Goal: Task Accomplishment & Management: Manage account settings

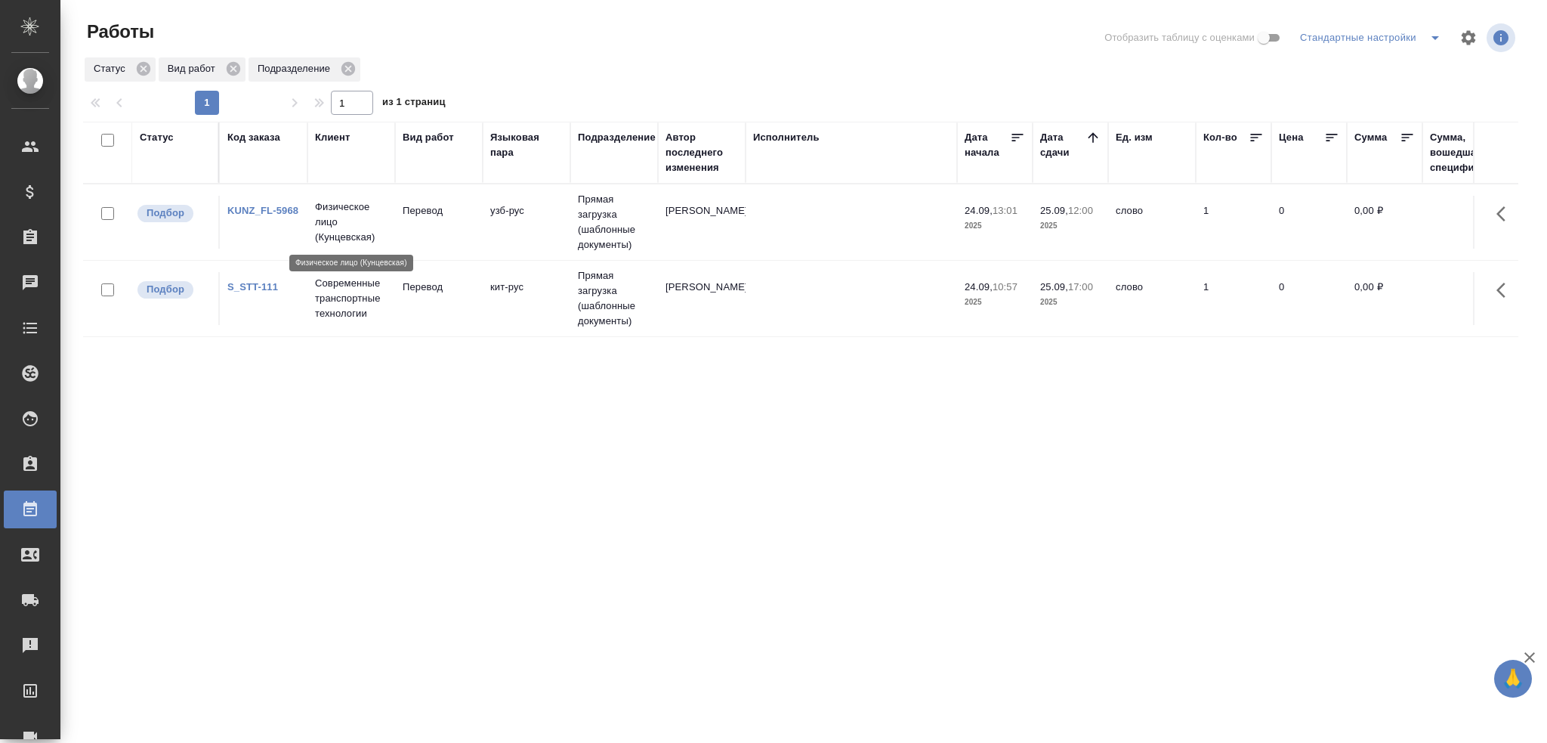
click at [369, 232] on p "Физическое лицо (Кунцевская)" at bounding box center [351, 221] width 73 height 45
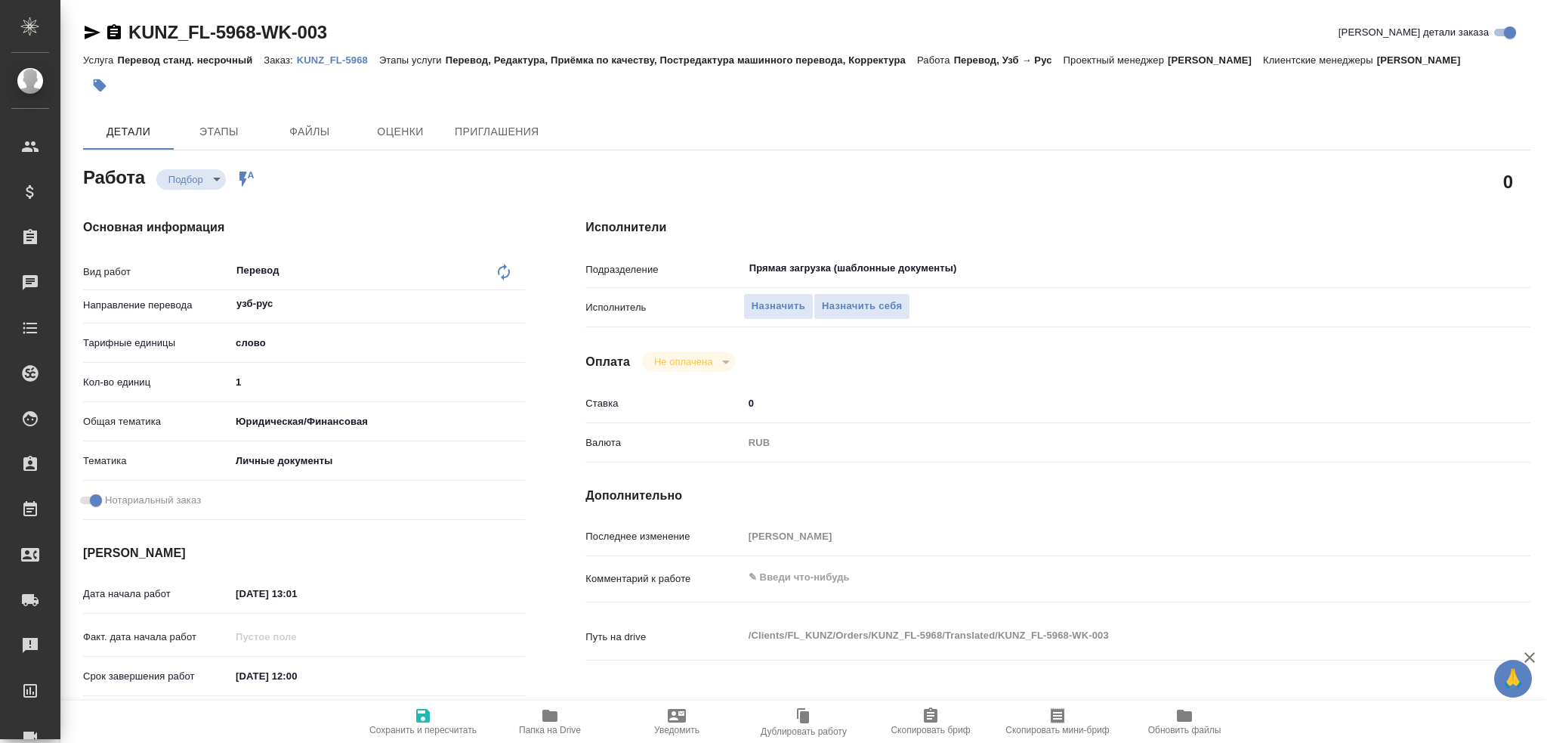
type textarea "x"
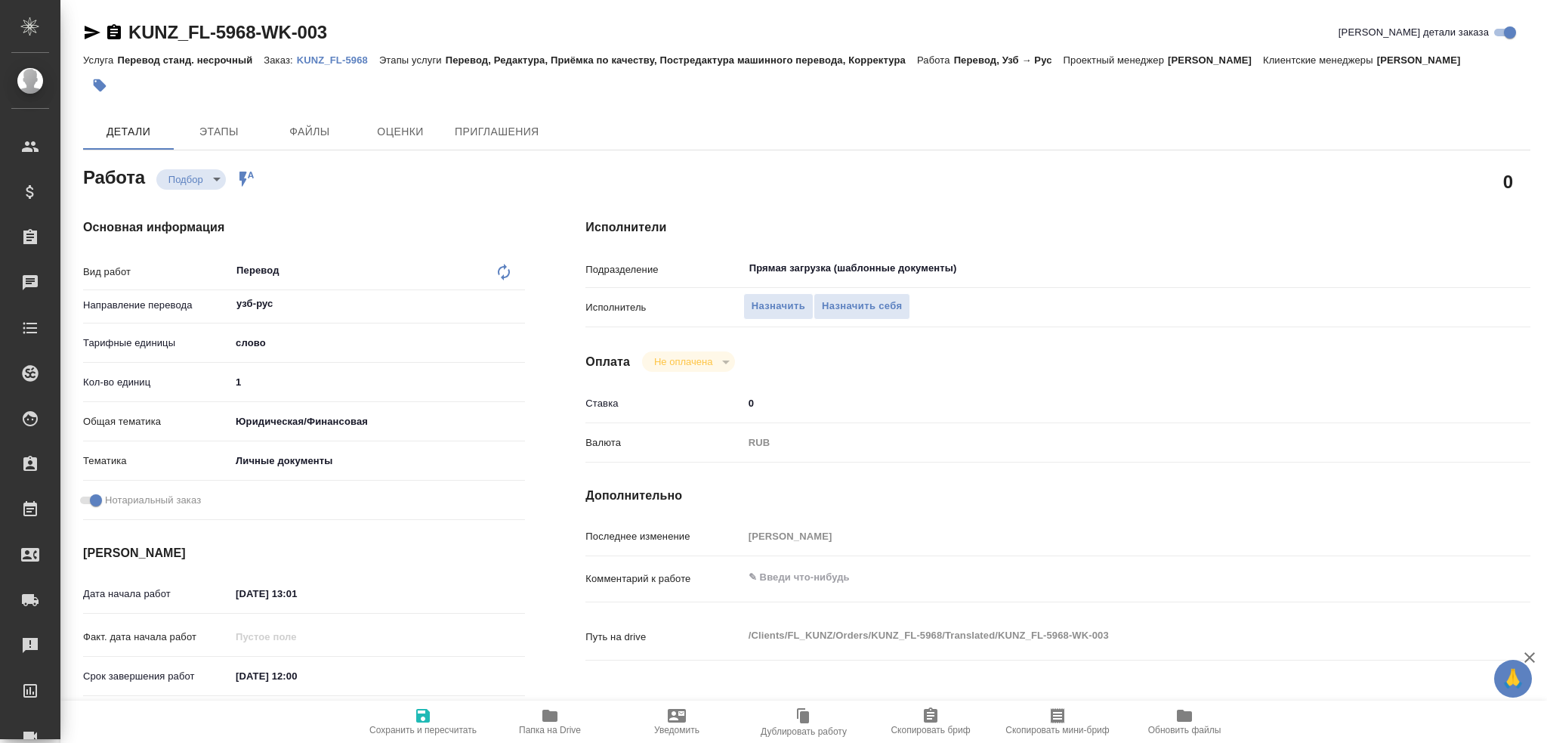
type textarea "x"
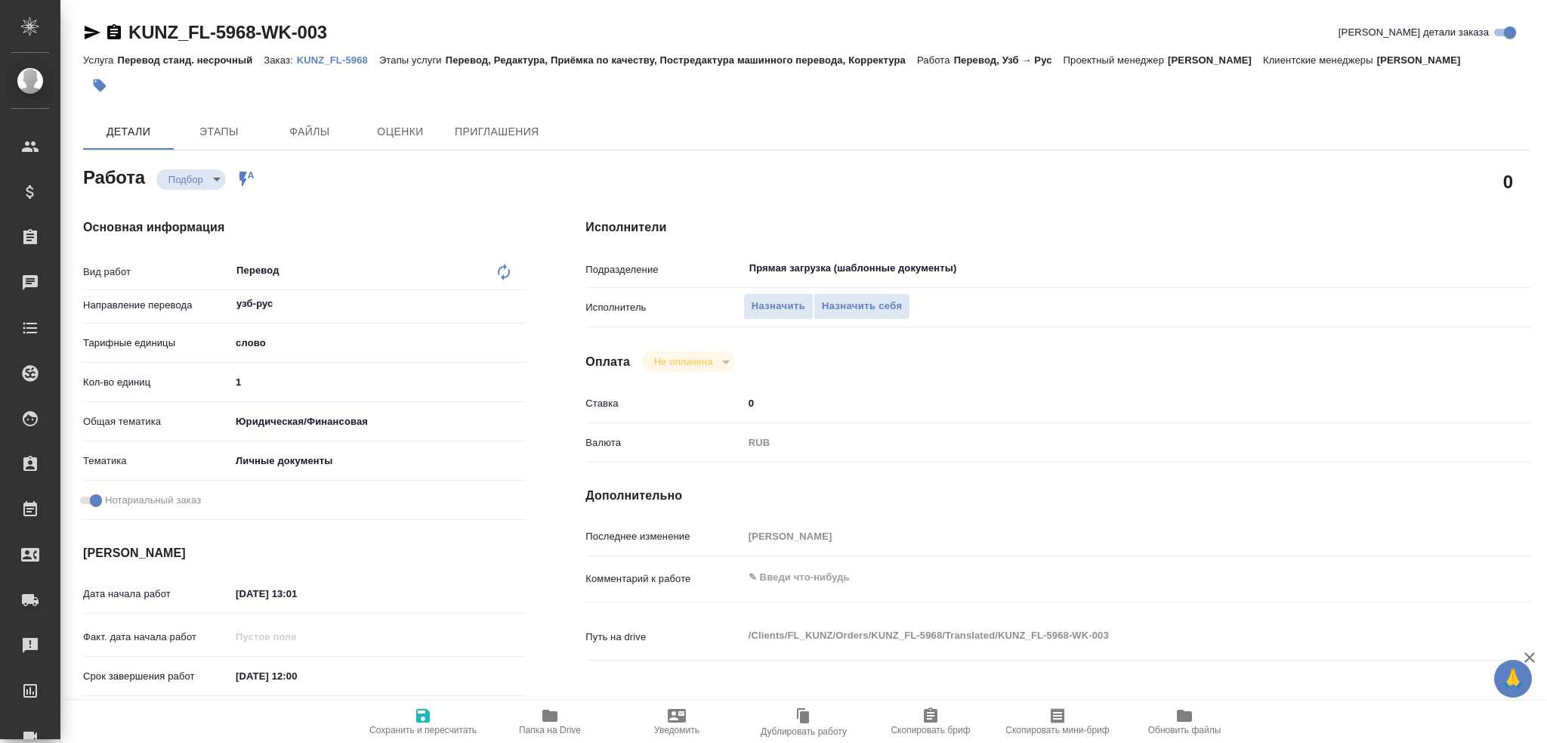
type textarea "x"
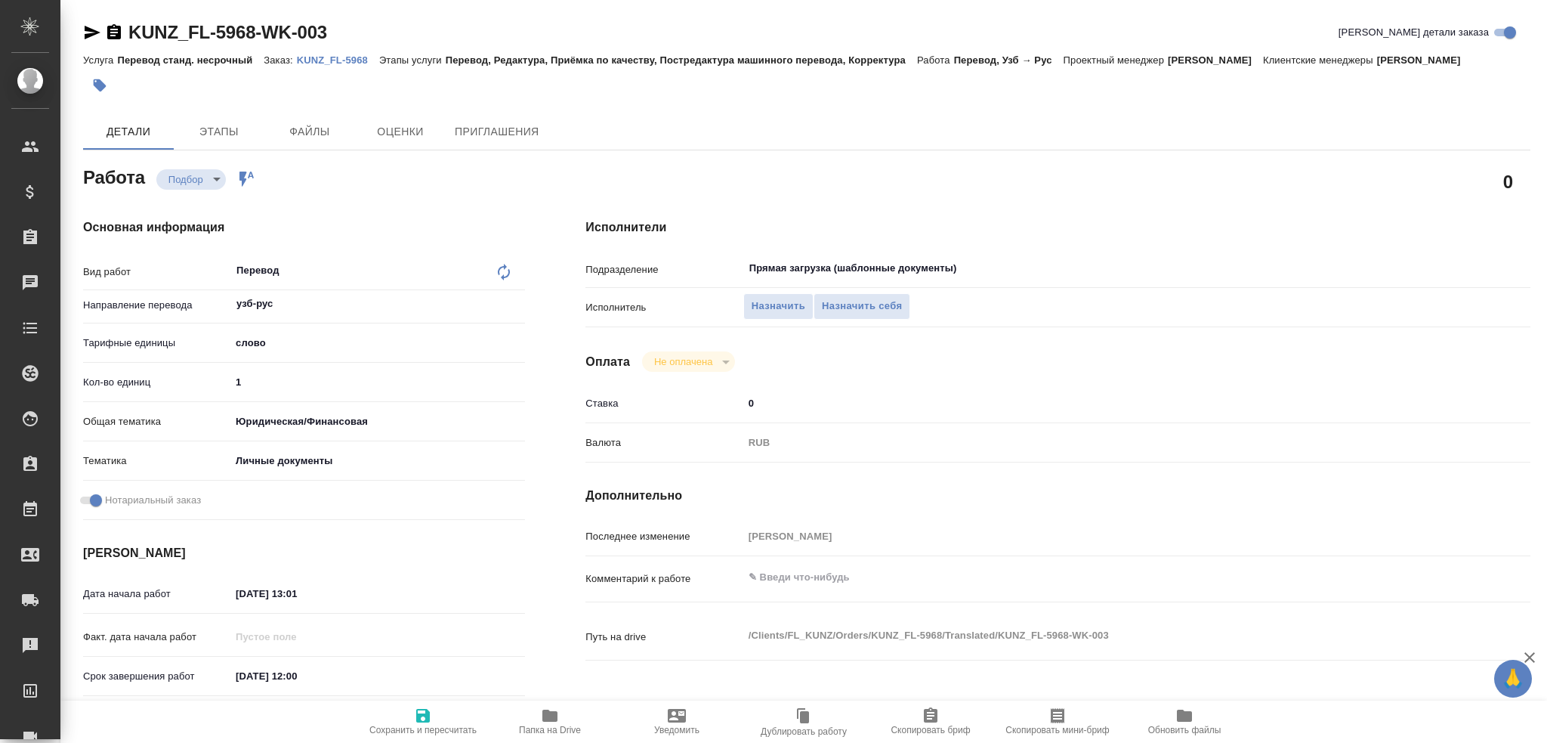
scroll to position [528, 0]
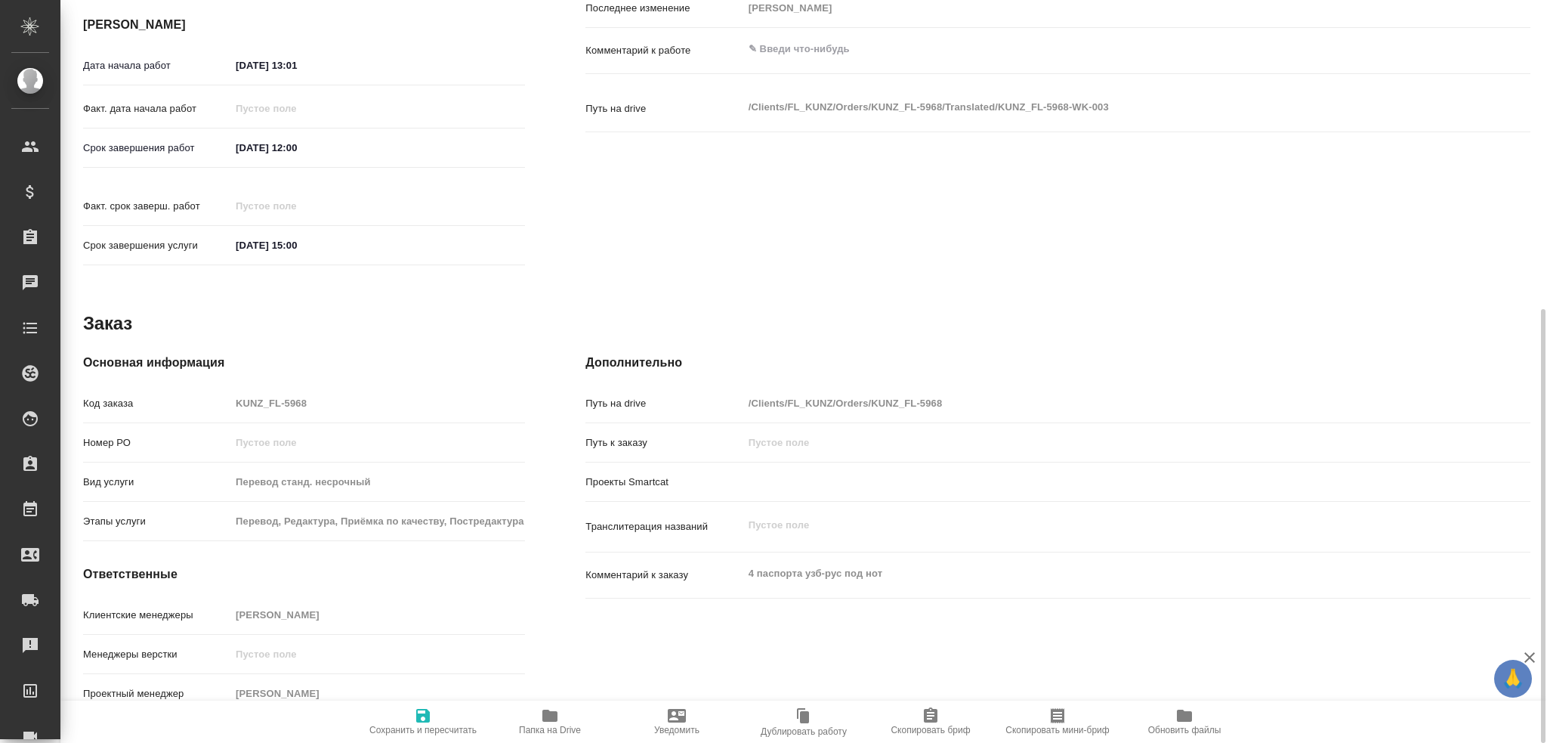
type textarea "x"
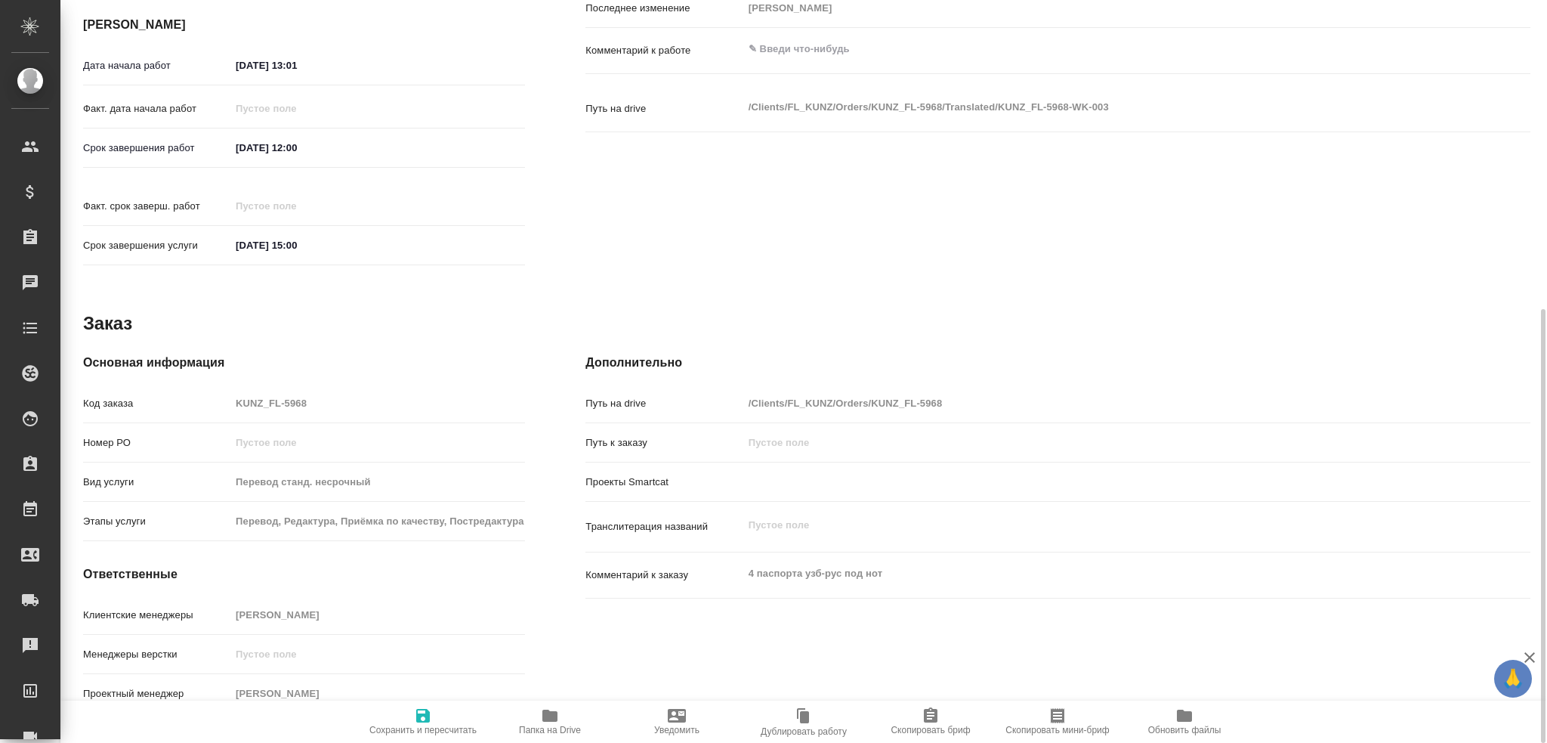
type textarea "x"
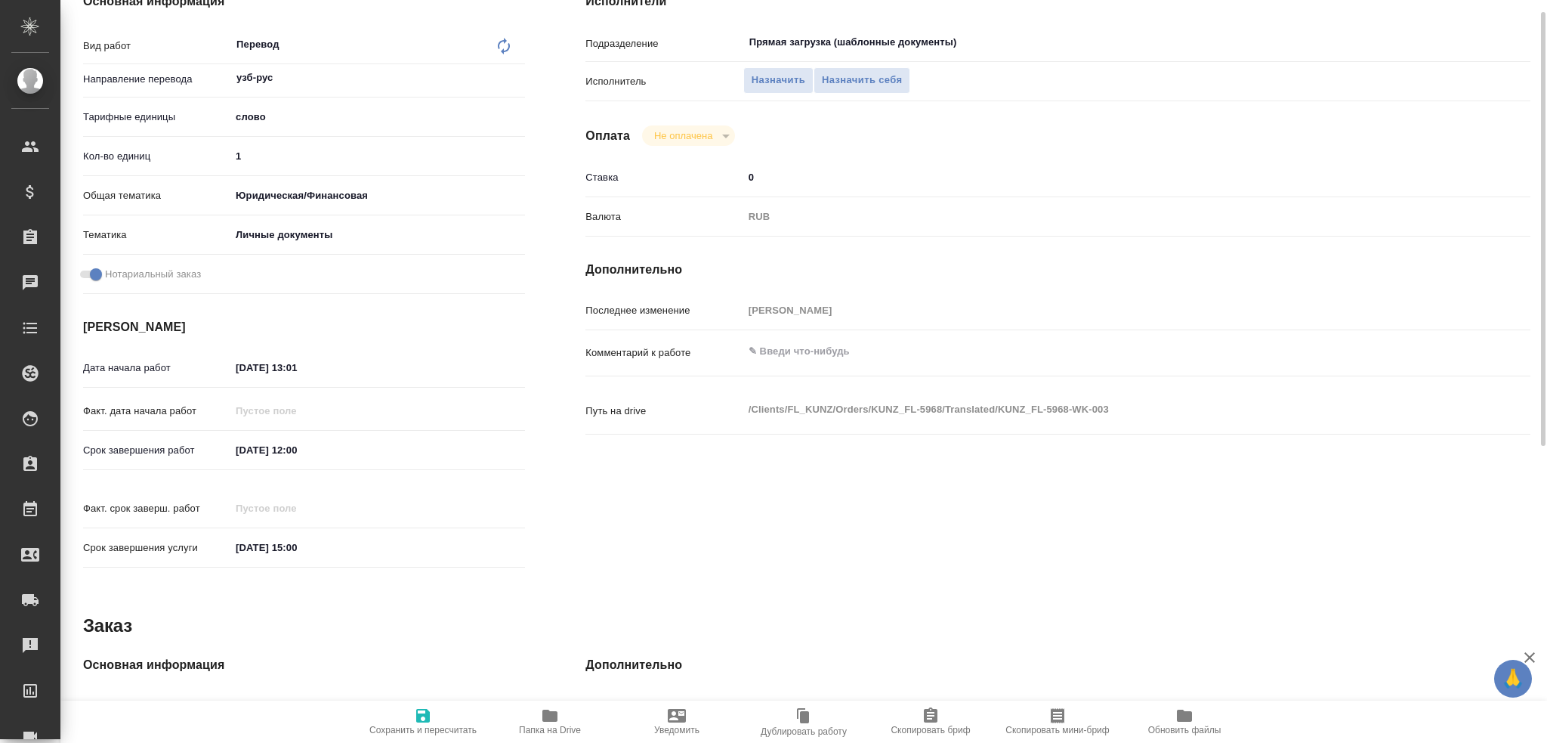
scroll to position [75, 0]
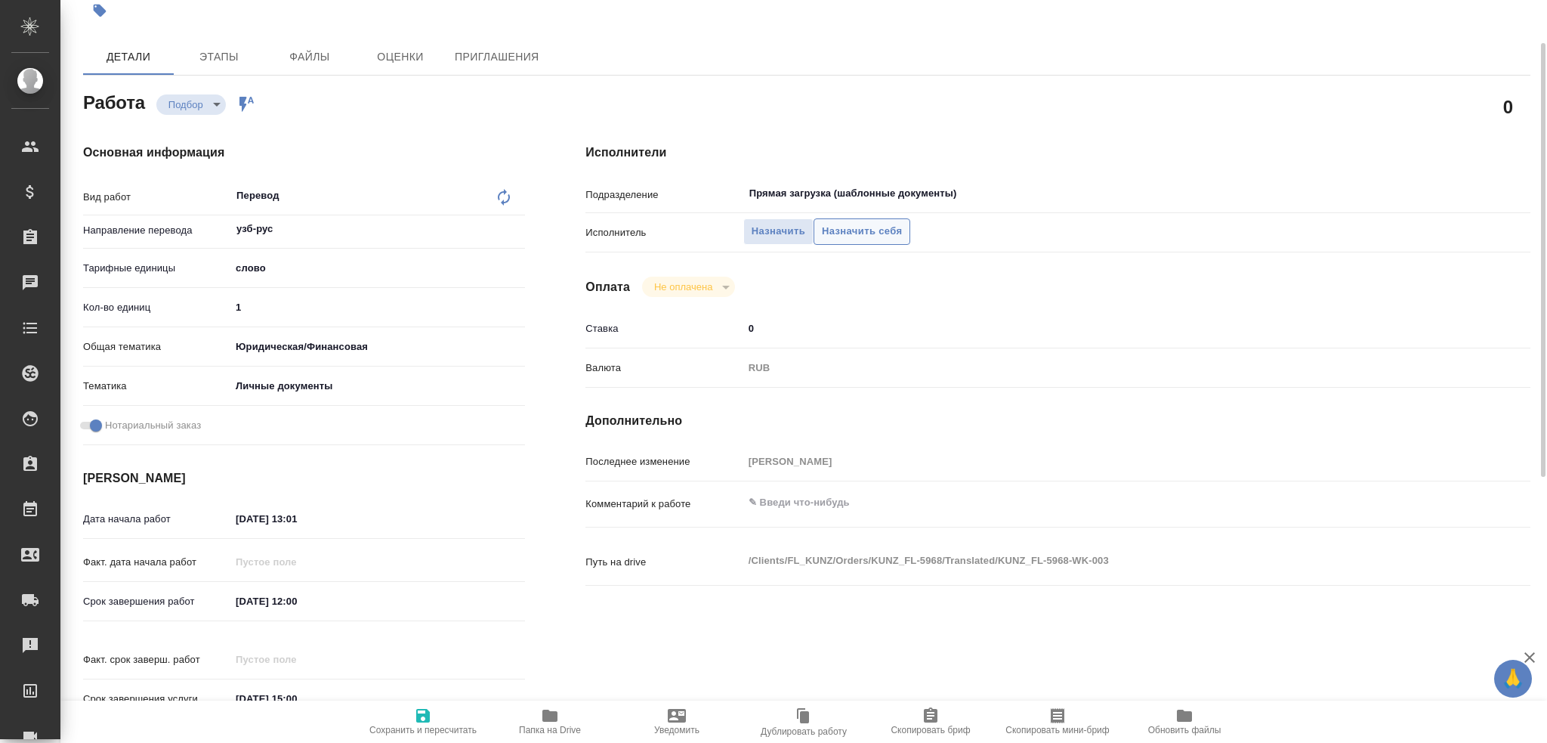
click at [858, 240] on span "Назначить себя" at bounding box center [862, 231] width 80 height 17
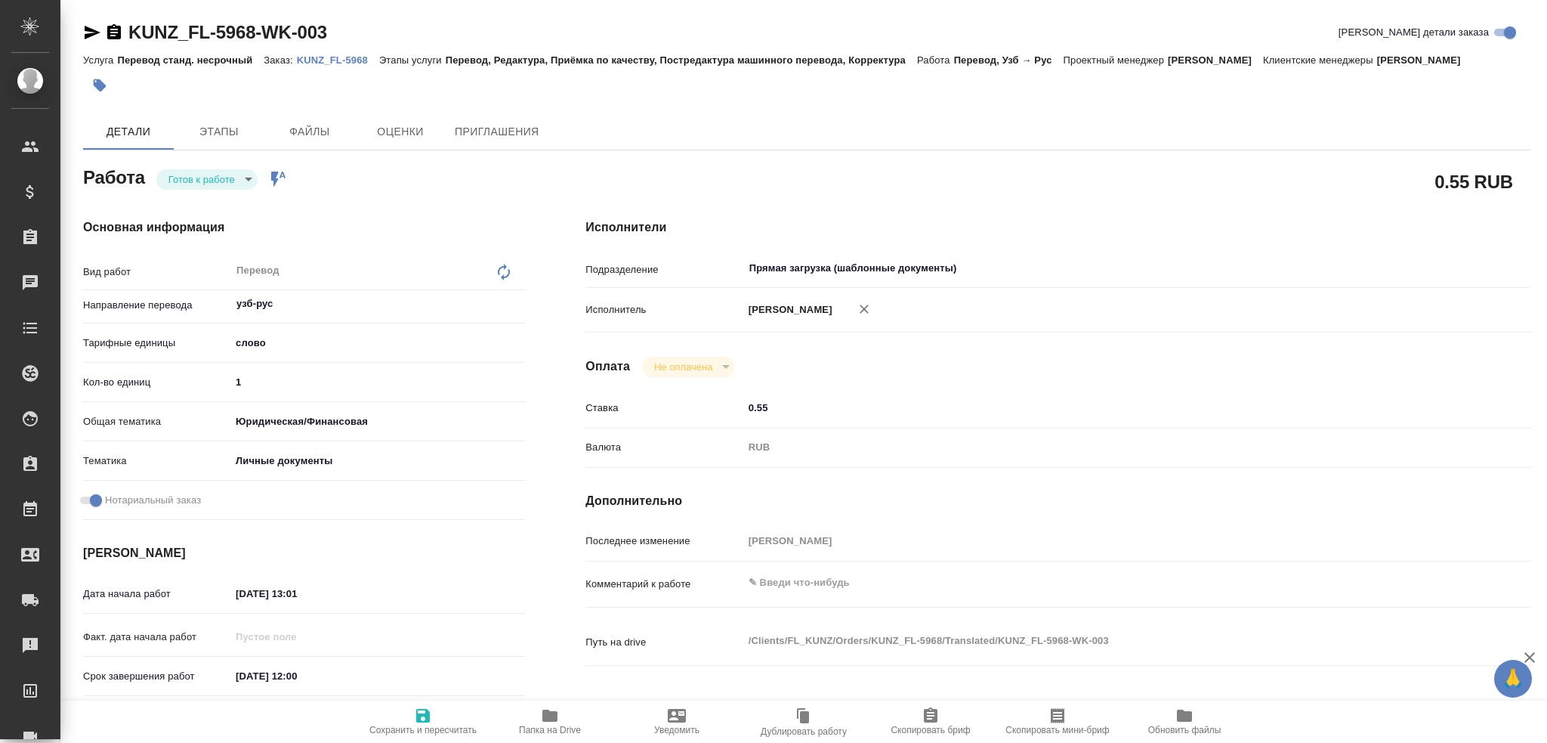
type textarea "x"
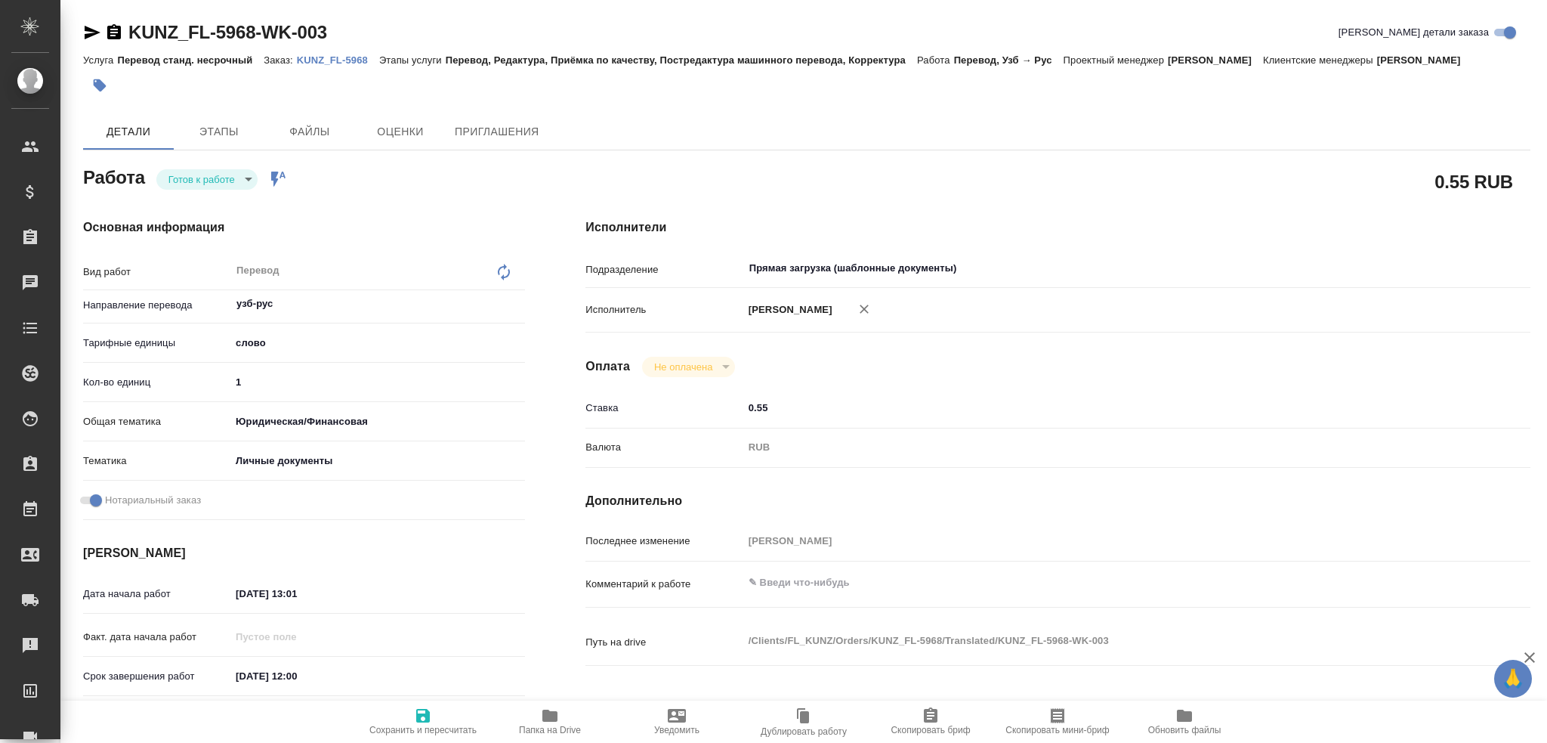
type textarea "x"
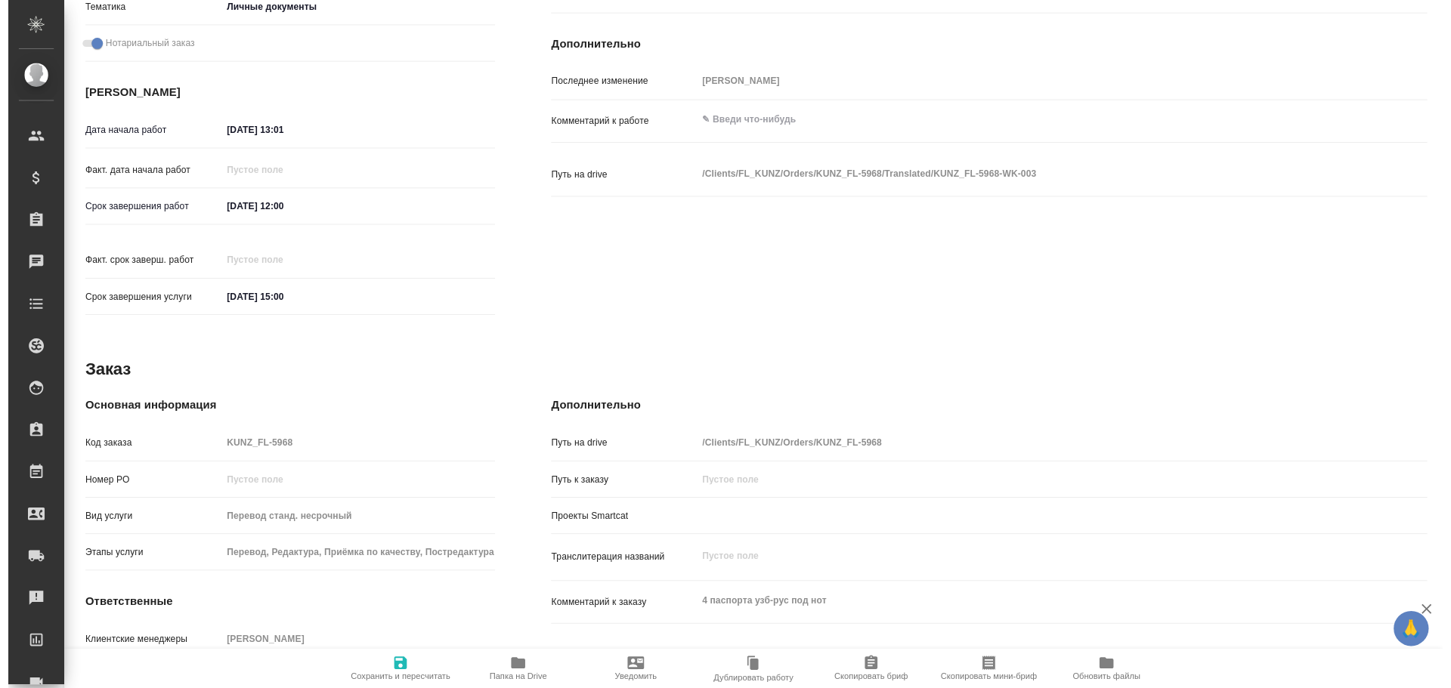
scroll to position [528, 0]
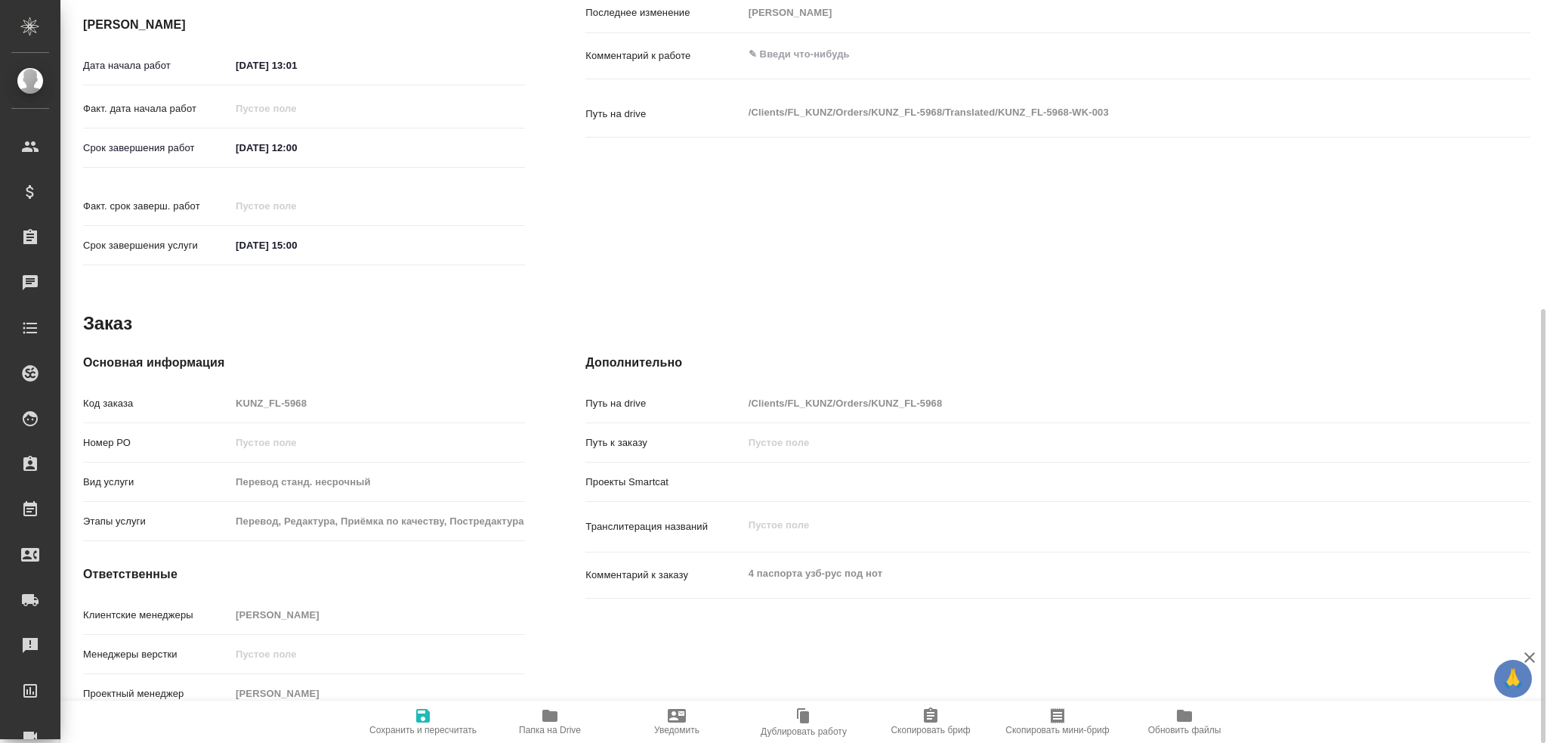
type textarea "x"
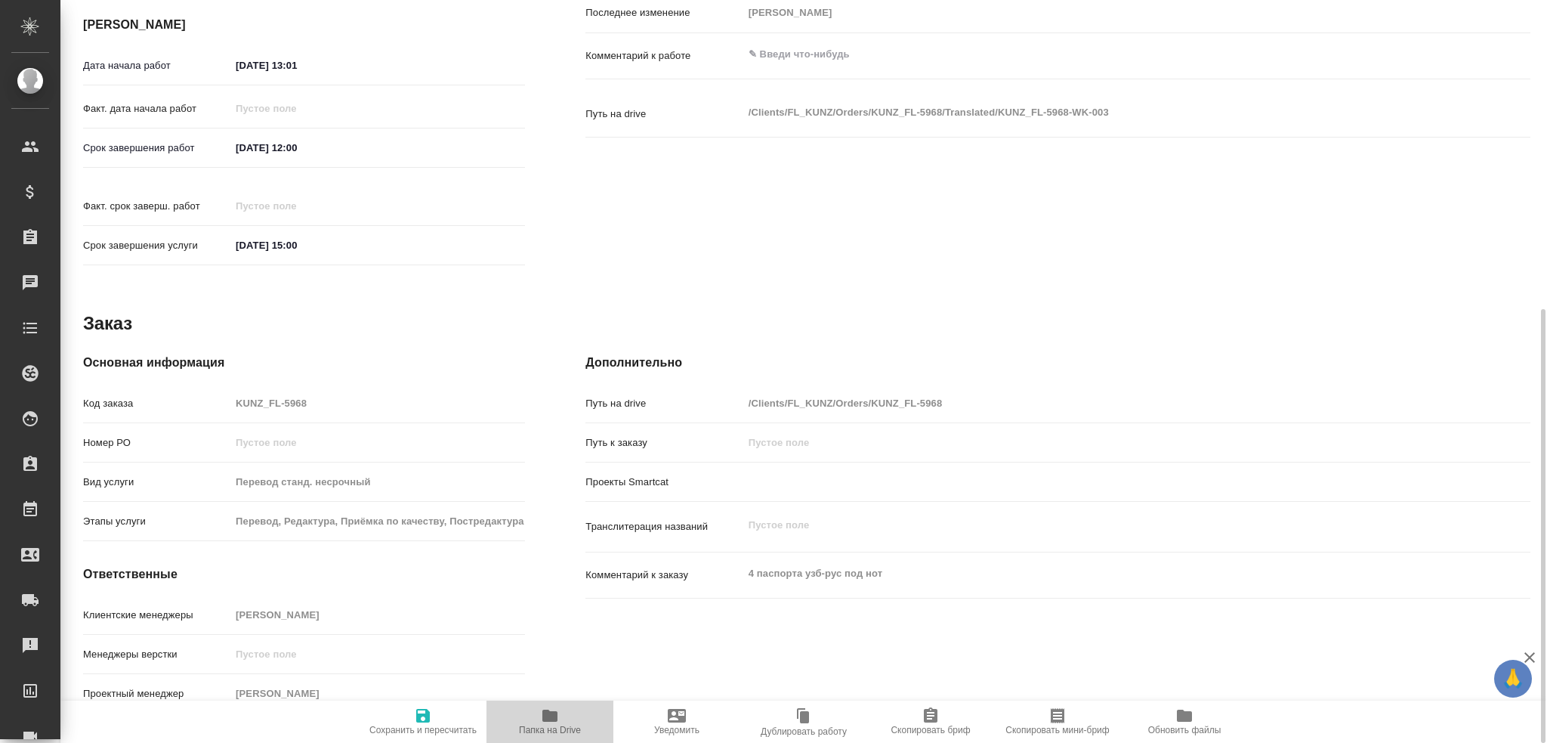
type textarea "x"
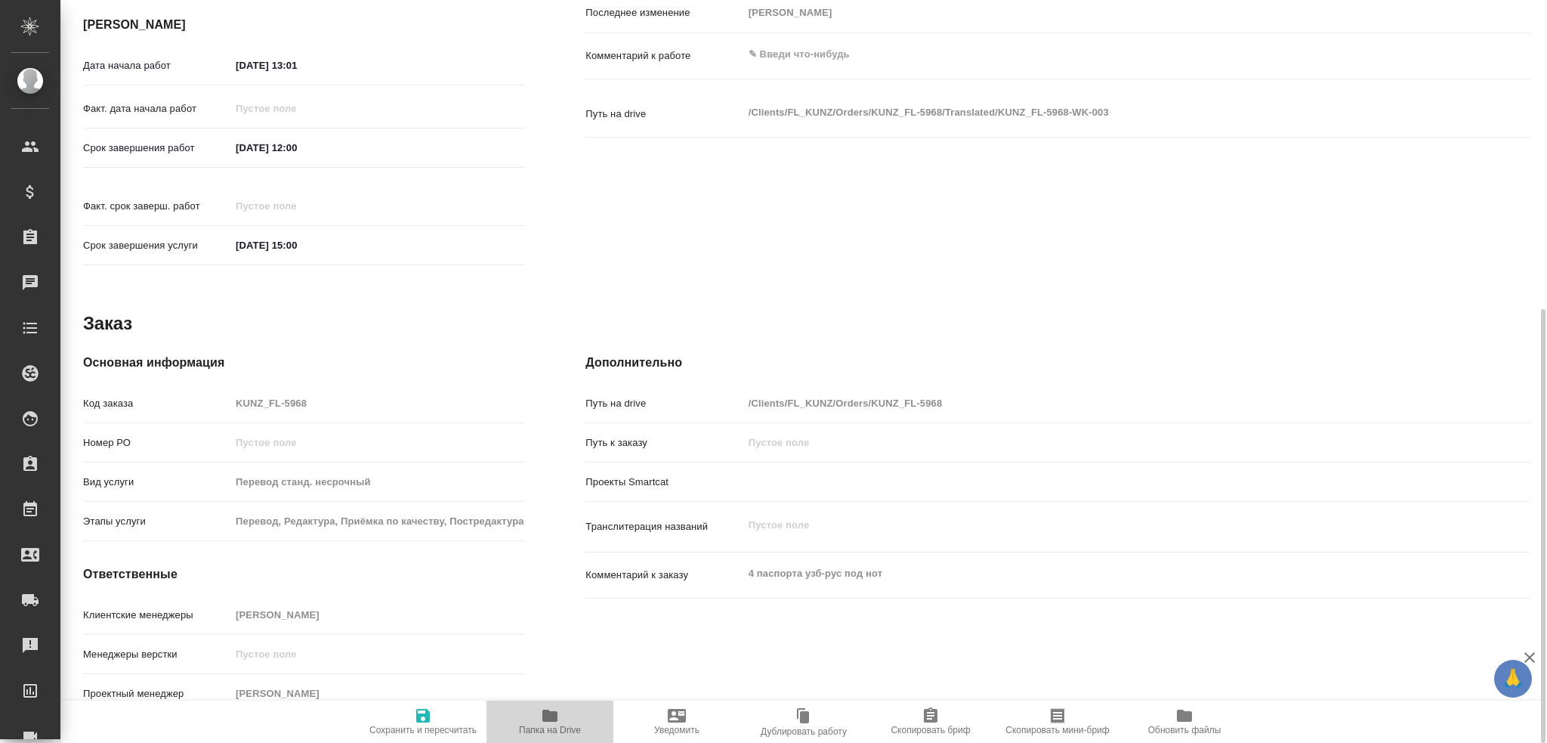
click at [564, 708] on span "Папка на Drive" at bounding box center [550, 720] width 109 height 29
type textarea "x"
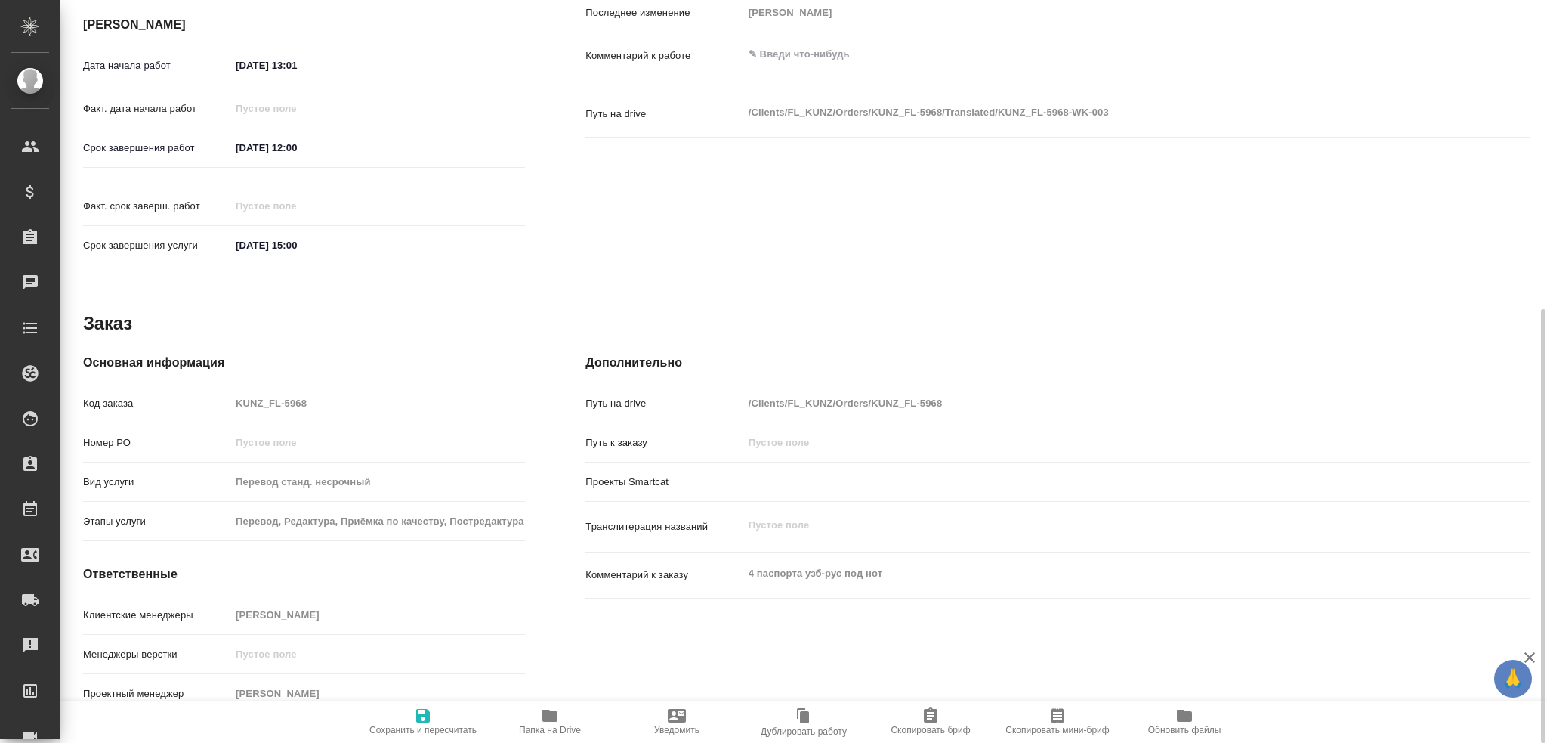
type textarea "x"
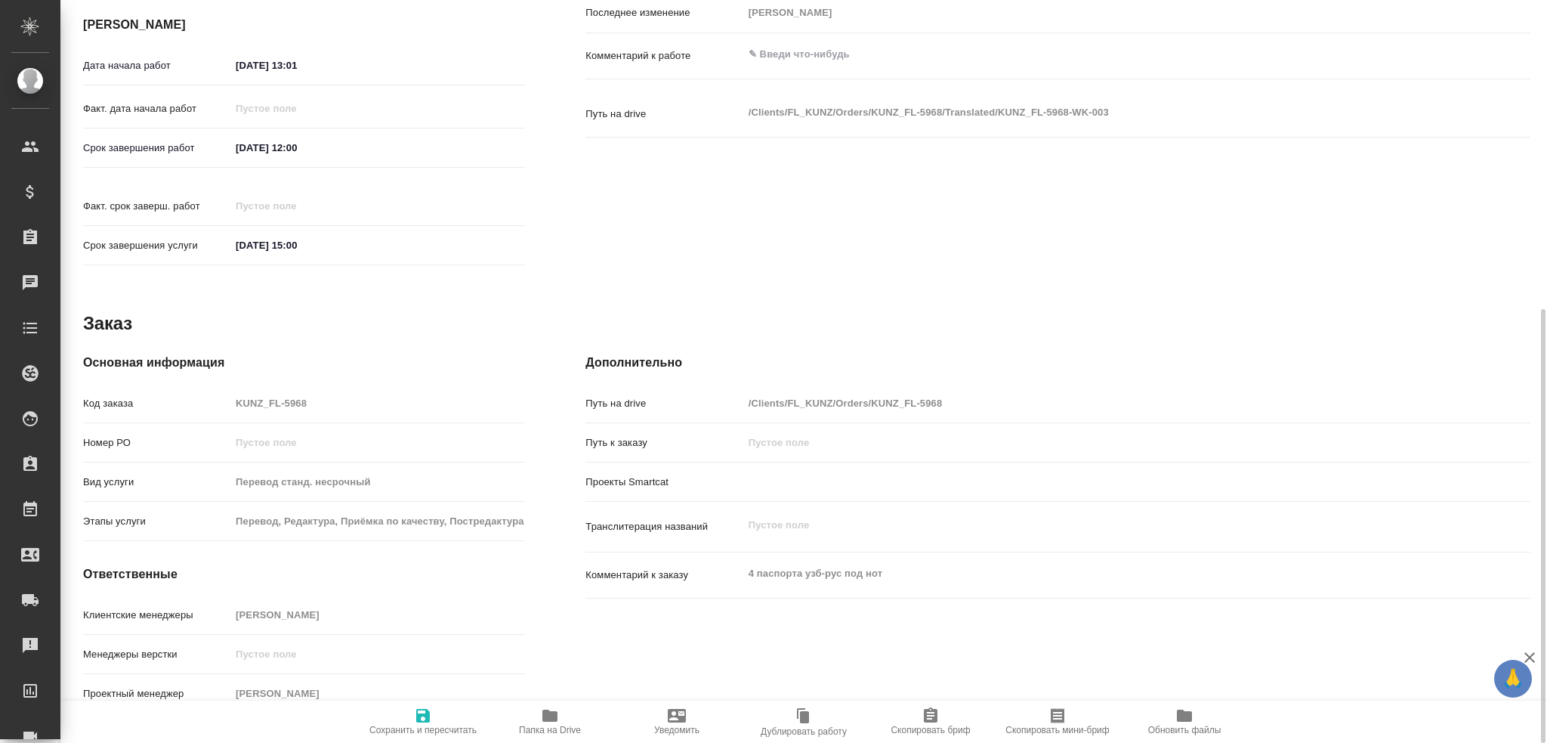
type textarea "x"
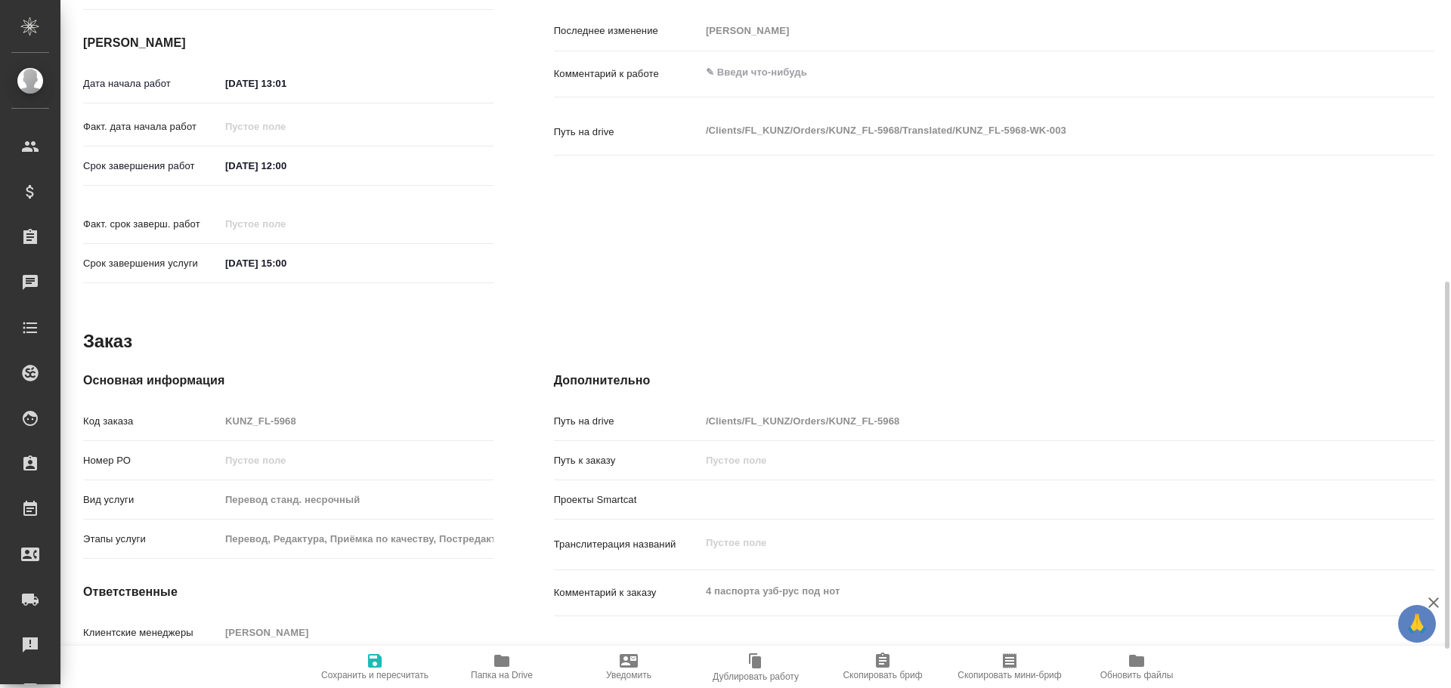
type textarea "x"
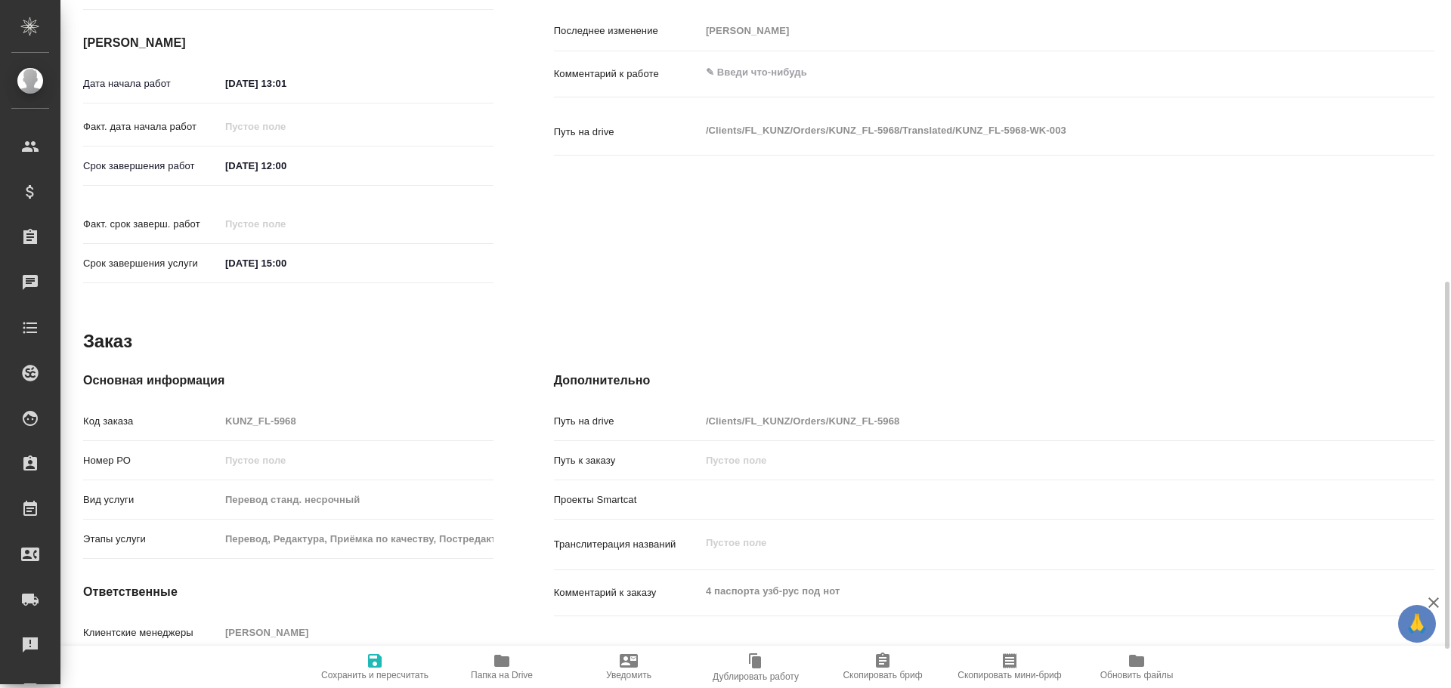
click at [507, 679] on span "Папка на Drive" at bounding box center [502, 675] width 62 height 11
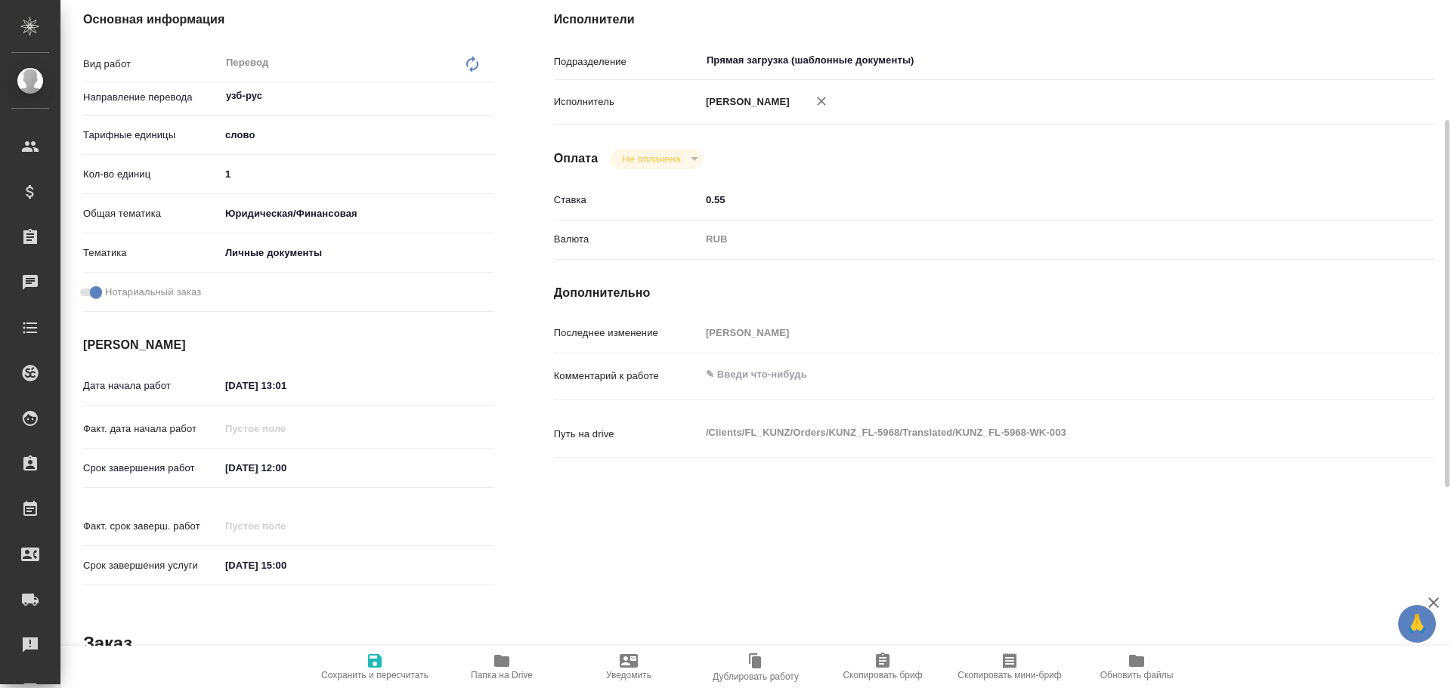
scroll to position [150, 0]
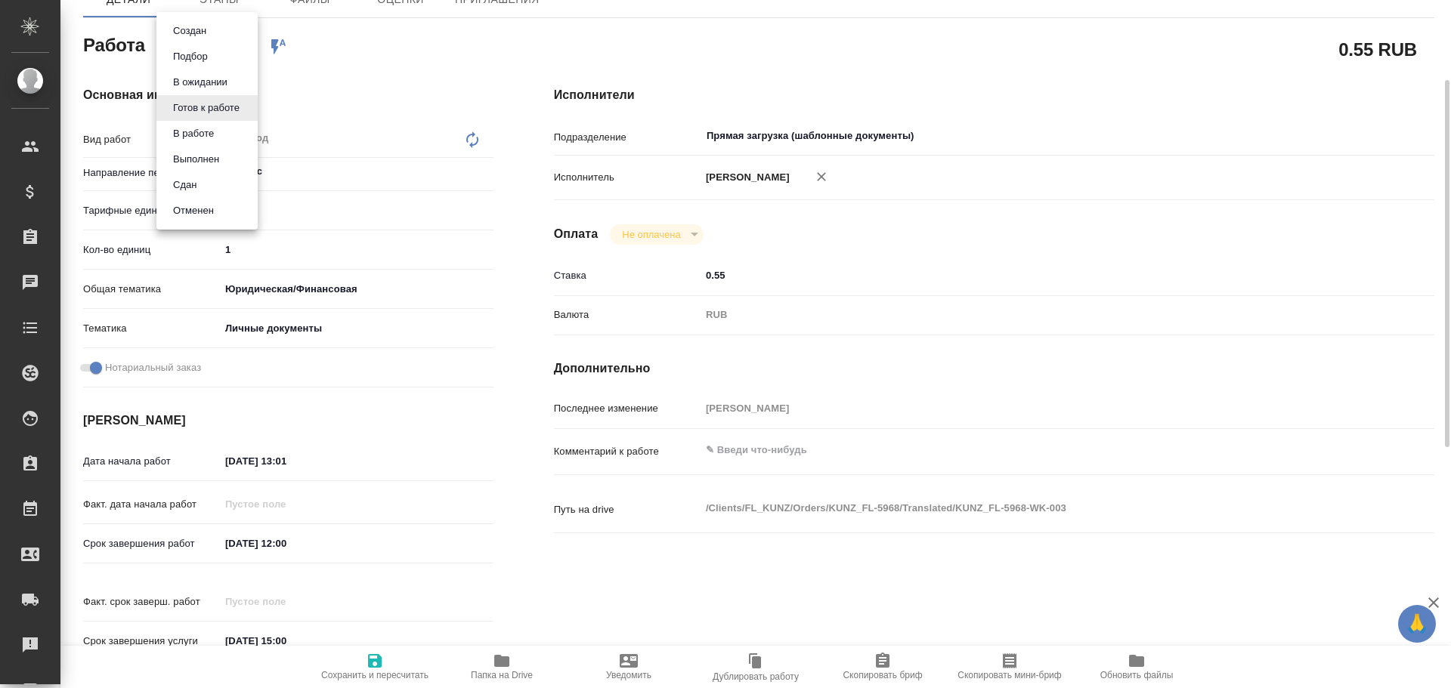
click at [178, 44] on body "🙏 .cls-1 fill:#fff; AWATERA Gusev Alexandr Клиенты Спецификации Заказы 0 Чаты T…" at bounding box center [725, 344] width 1451 height 688
click at [187, 128] on button "В работе" at bounding box center [193, 133] width 50 height 17
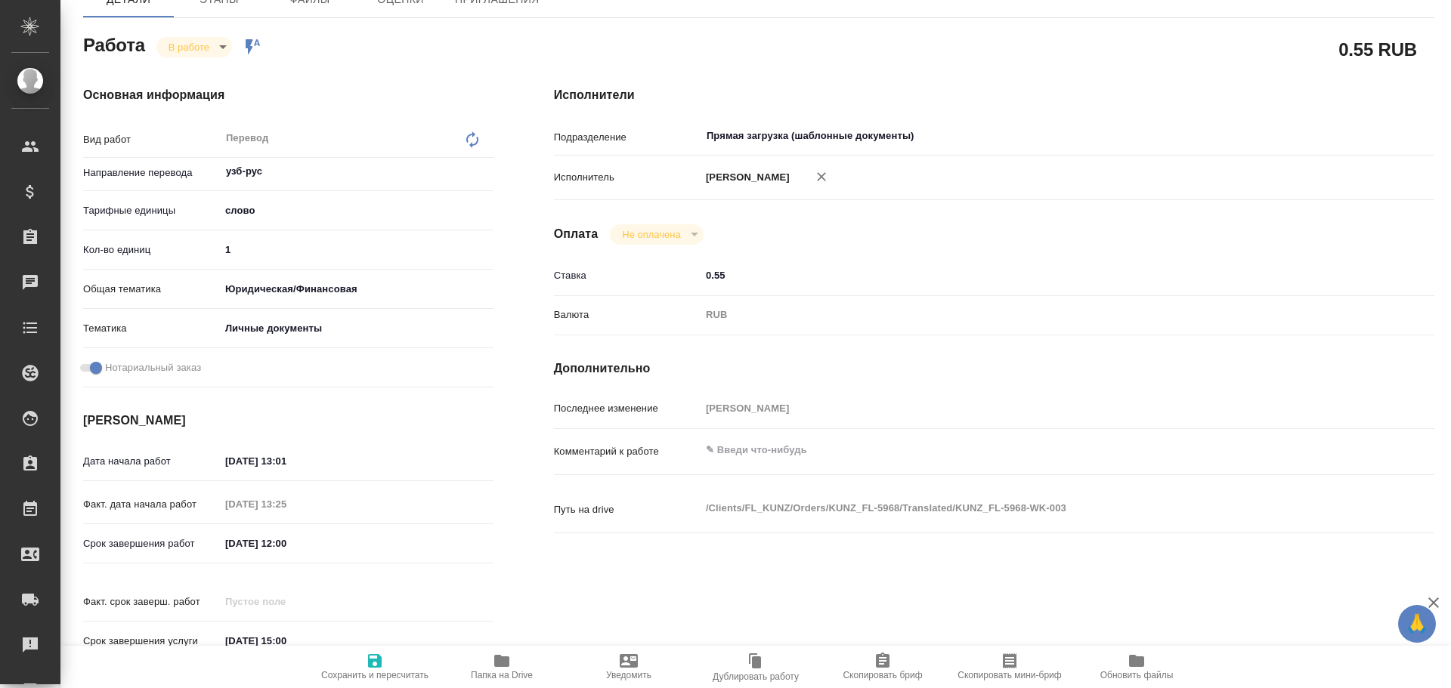
type textarea "x"
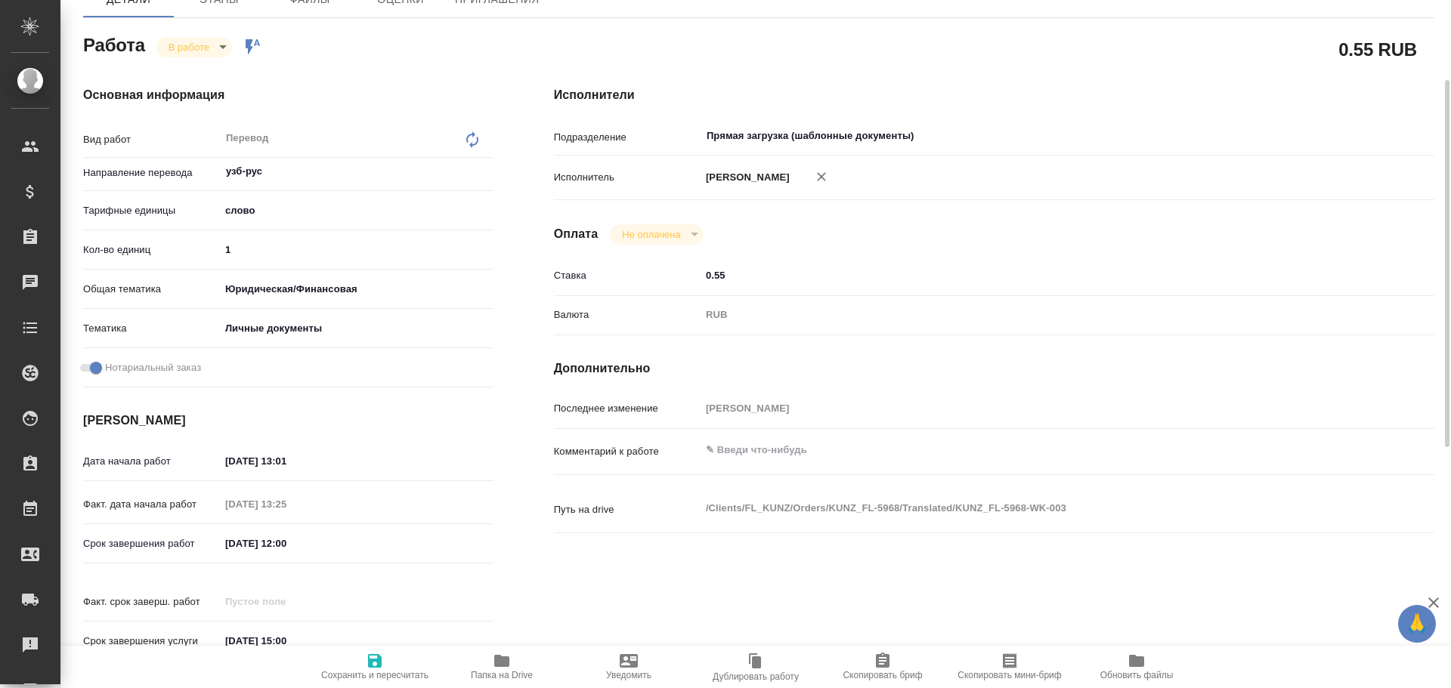
type textarea "x"
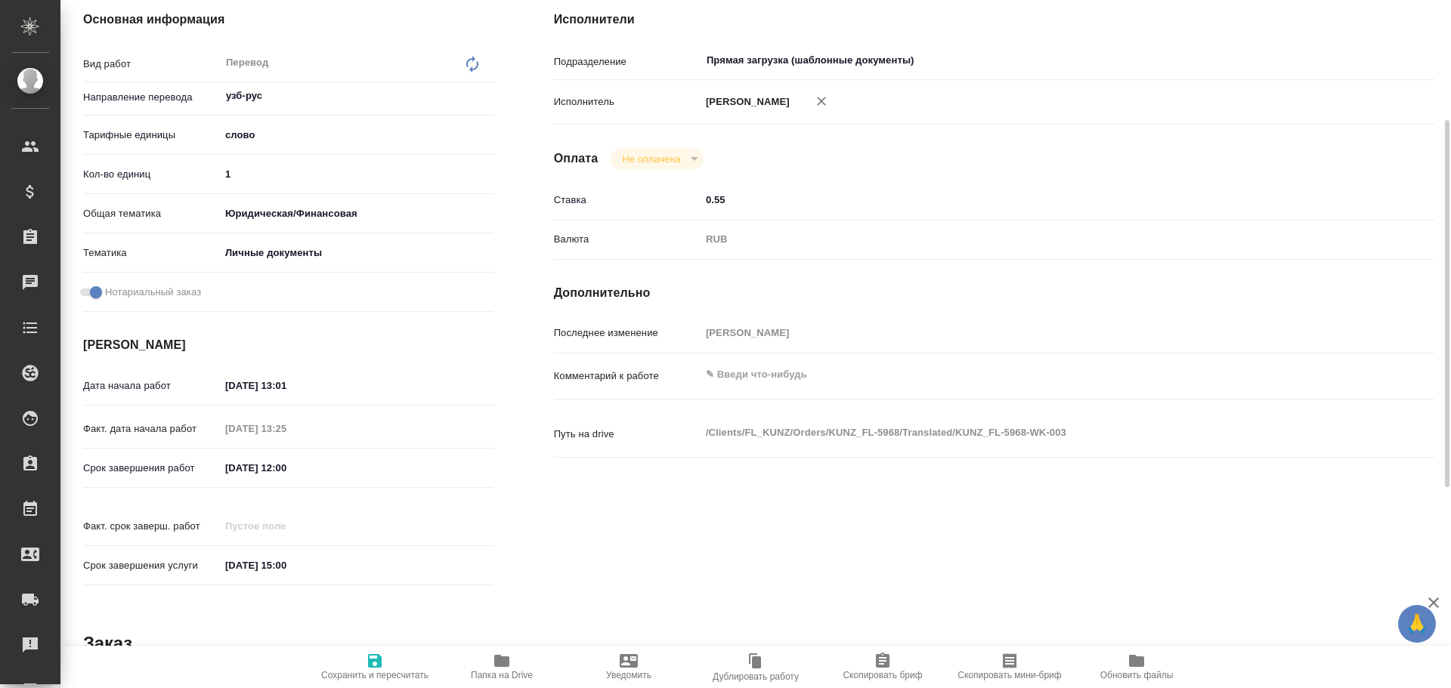
type textarea "x"
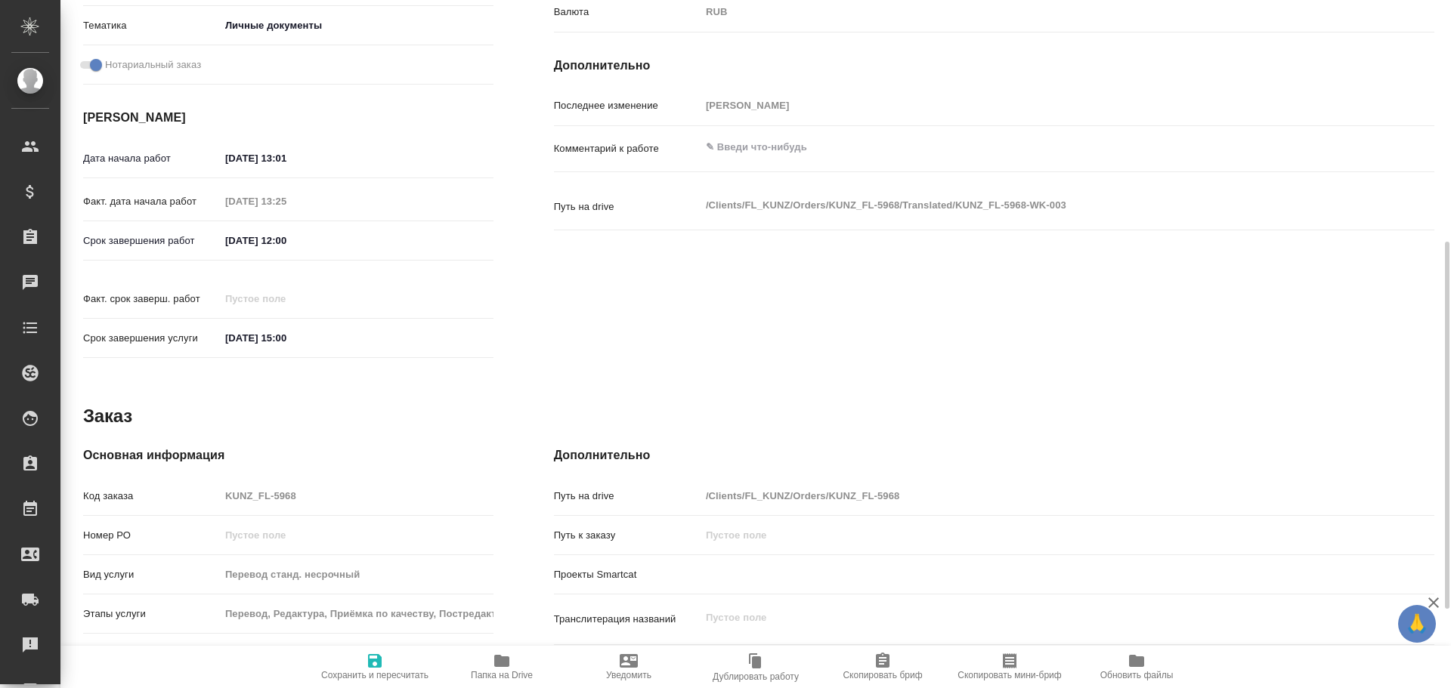
scroll to position [601, 0]
